Goal: Task Accomplishment & Management: Use online tool/utility

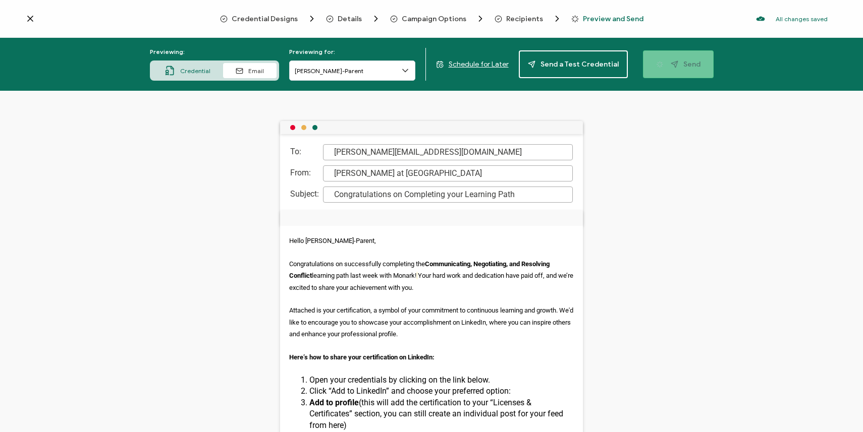
click at [240, 277] on div "To: katie@youngwomeninenergy.com From: Kristina at Monark Subject: Congratulati…" at bounding box center [431, 262] width 863 height 342
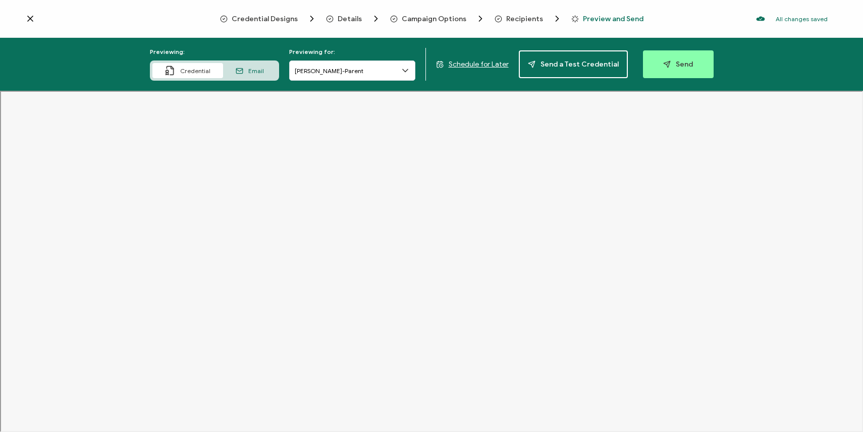
click at [30, 17] on icon at bounding box center [30, 19] width 10 height 10
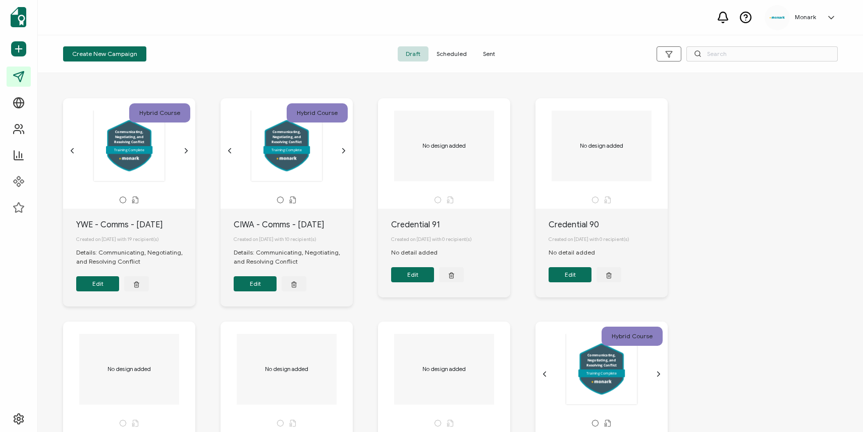
click at [485, 55] on span "Sent" at bounding box center [489, 53] width 28 height 15
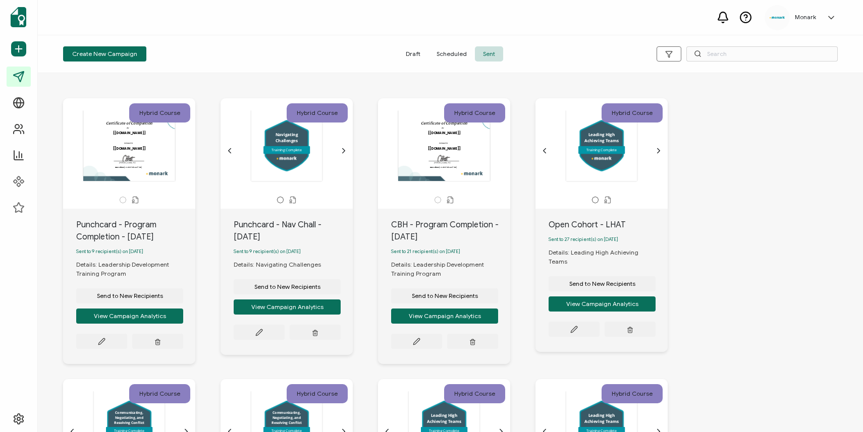
click at [409, 58] on span "Draft" at bounding box center [413, 53] width 31 height 15
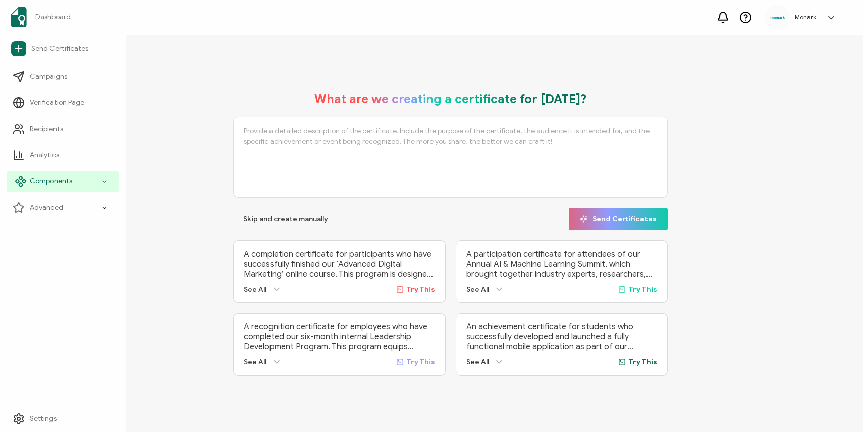
click at [58, 179] on span "Components" at bounding box center [51, 182] width 42 height 10
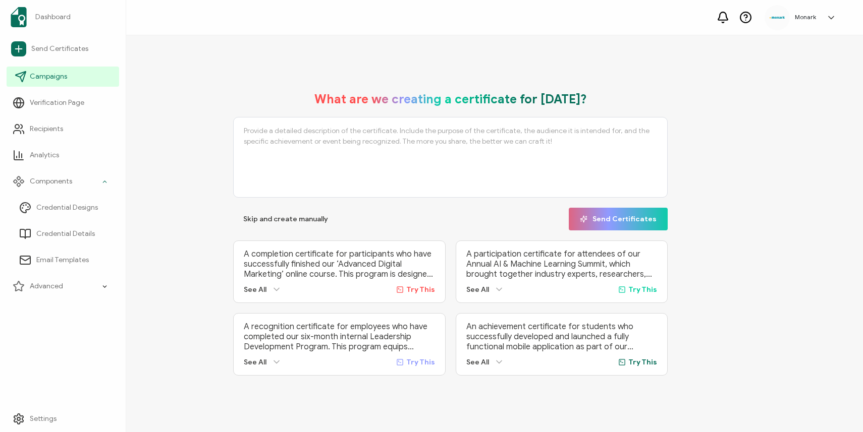
click at [62, 78] on span "Campaigns" at bounding box center [48, 77] width 37 height 10
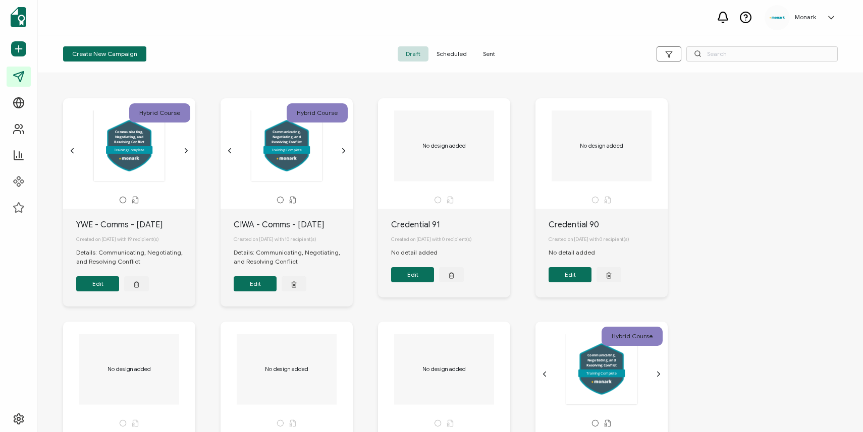
click at [492, 54] on span "Sent" at bounding box center [489, 53] width 28 height 15
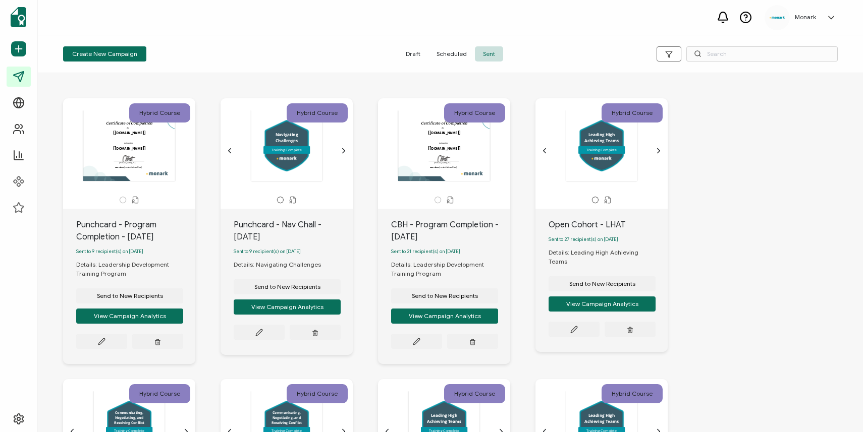
click at [411, 53] on span "Draft" at bounding box center [413, 53] width 31 height 15
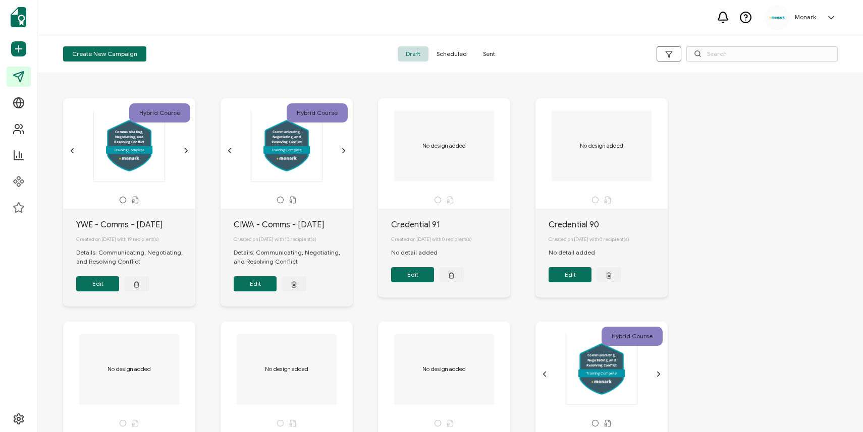
click at [157, 183] on div "Communicating, Negotiating, and Resolving Conflict Training Complete Certificat…" at bounding box center [129, 150] width 106 height 81
click at [95, 284] on button "Edit" at bounding box center [97, 283] width 43 height 15
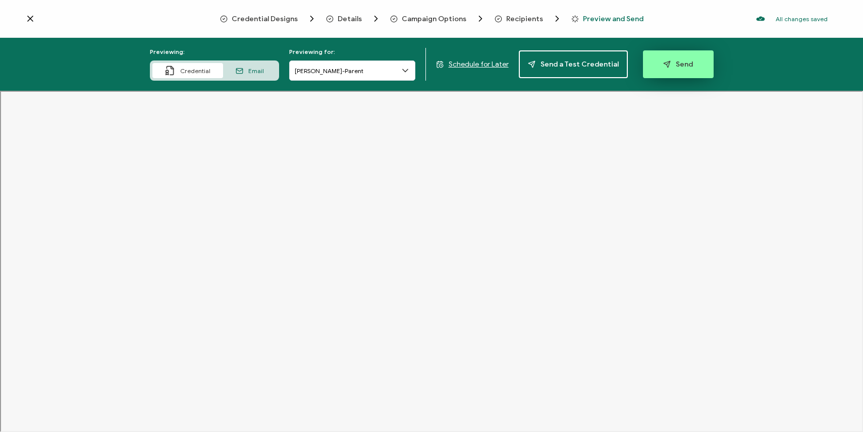
click at [674, 59] on button "Send" at bounding box center [678, 64] width 71 height 28
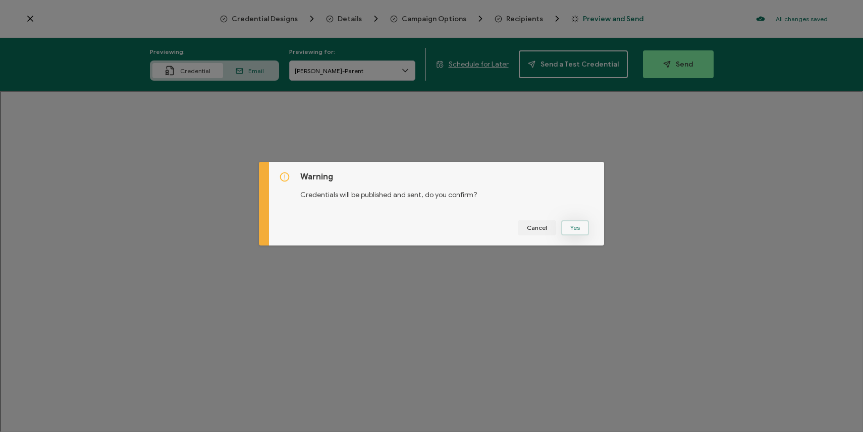
click at [565, 224] on button "Yes" at bounding box center [575, 227] width 28 height 15
